Goal: Transaction & Acquisition: Purchase product/service

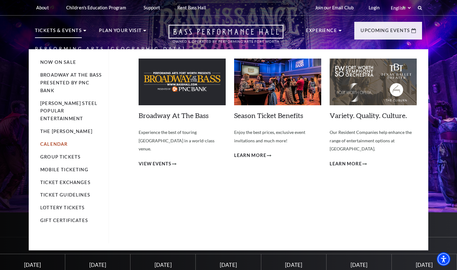
click at [57, 142] on link "Calendar" at bounding box center [53, 144] width 27 height 5
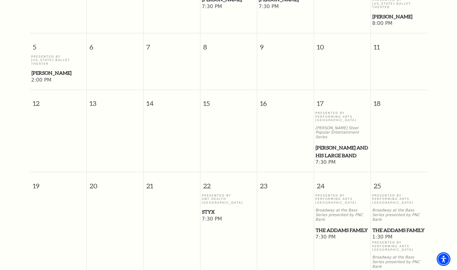
scroll to position [227, 0]
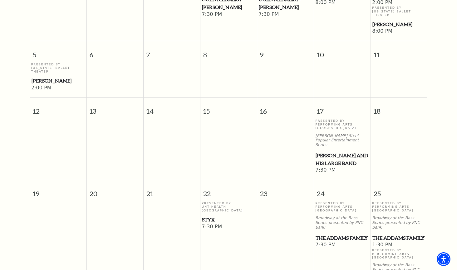
click at [329, 152] on span "[PERSON_NAME] and his Large Band" at bounding box center [341, 159] width 53 height 15
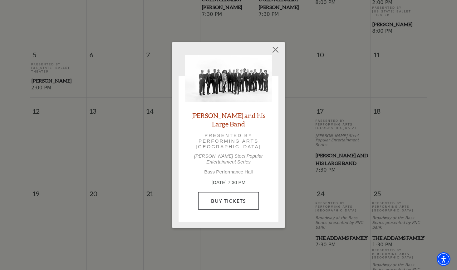
click at [228, 197] on link "Buy Tickets" at bounding box center [228, 200] width 60 height 17
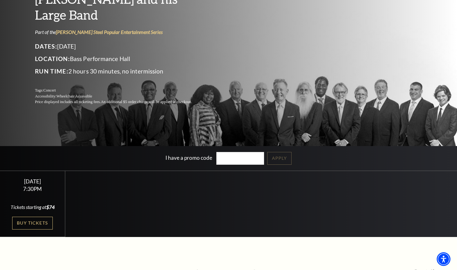
scroll to position [67, 0]
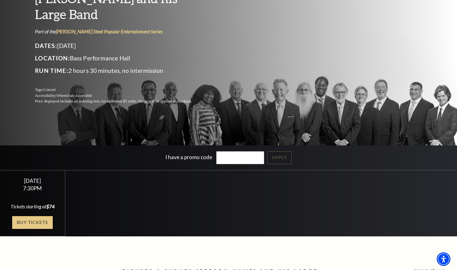
click at [33, 221] on link "Buy Tickets" at bounding box center [32, 222] width 41 height 13
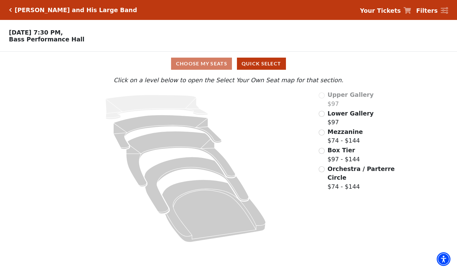
click at [320, 168] on input "Orchestra / Parterre Circle$74 - $144\a" at bounding box center [321, 170] width 6 height 6
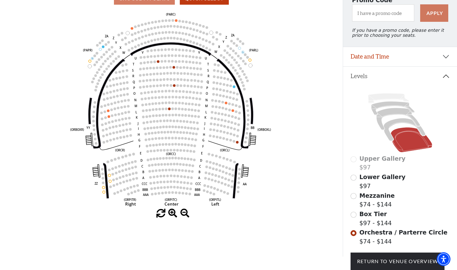
scroll to position [65, 0]
click at [353, 178] on input "Lower Gallery$97\a" at bounding box center [353, 178] width 6 height 6
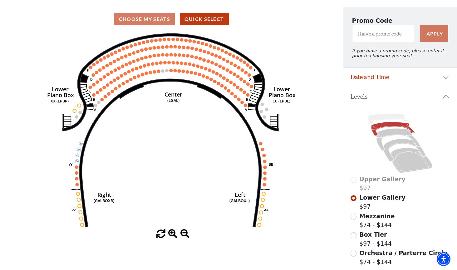
scroll to position [46, 0]
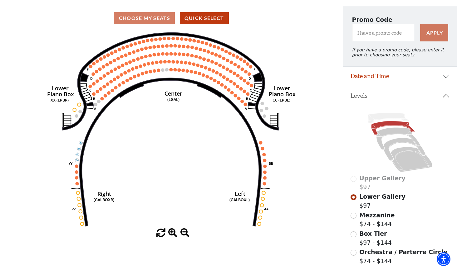
click at [354, 198] on input "Lower Gallery$97\a" at bounding box center [353, 198] width 6 height 6
click at [354, 216] on input "Mezzanine$74 - $144\a" at bounding box center [353, 216] width 6 height 6
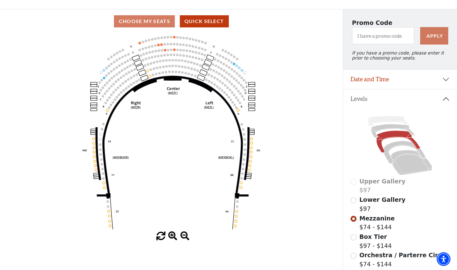
scroll to position [43, 0]
click at [352, 236] on input "Box Tier$97 - $144\a" at bounding box center [353, 238] width 6 height 6
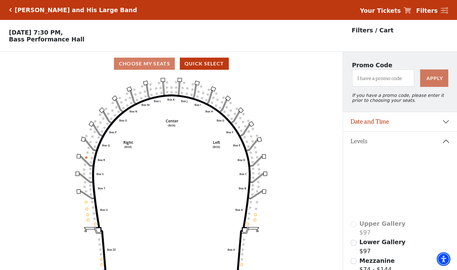
scroll to position [29, 0]
